Goal: Navigation & Orientation: Find specific page/section

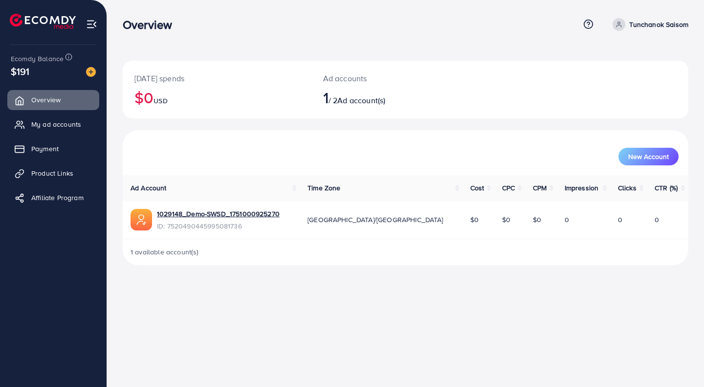
click at [43, 152] on span "Payment" at bounding box center [44, 149] width 27 height 10
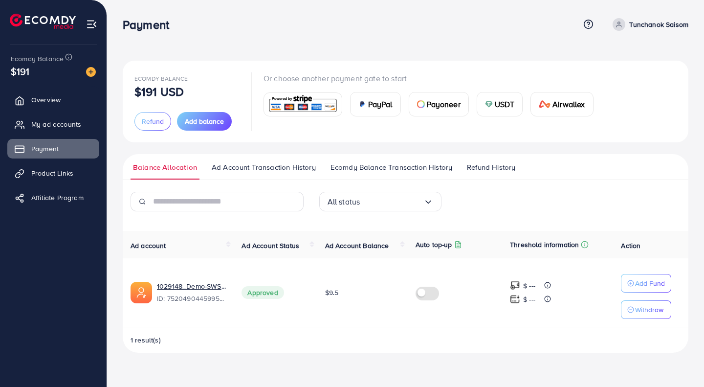
click at [231, 174] on link "Ad Account Transaction History" at bounding box center [263, 171] width 109 height 18
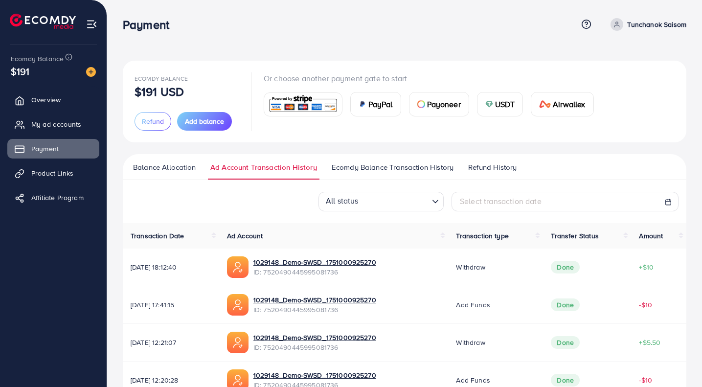
click at [468, 170] on span "Refund History" at bounding box center [492, 167] width 48 height 11
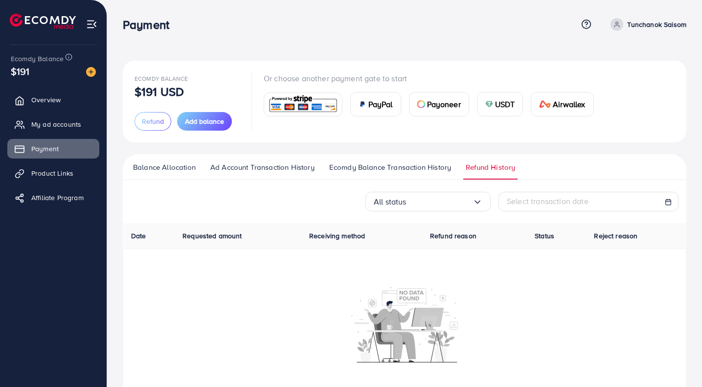
click at [429, 169] on span "Ecomdy Balance Transaction History" at bounding box center [390, 167] width 122 height 11
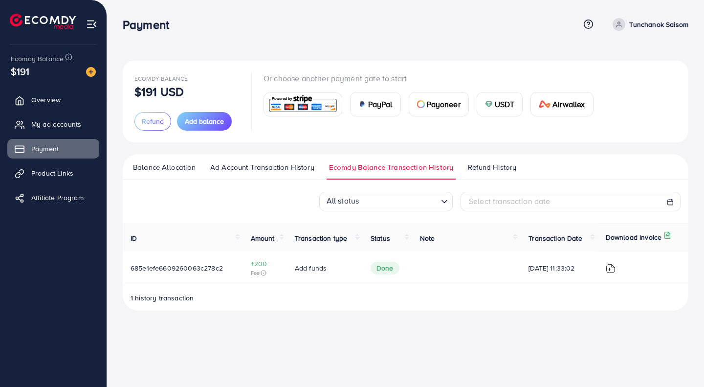
click at [65, 176] on span "Product Links" at bounding box center [52, 173] width 42 height 10
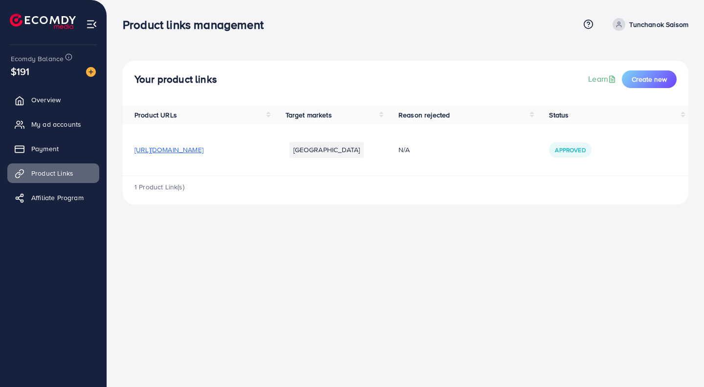
click at [59, 195] on span "Affiliate Program" at bounding box center [57, 198] width 52 height 10
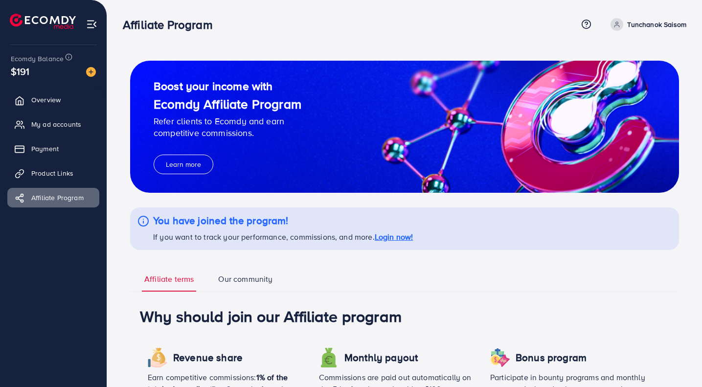
click at [629, 26] on p "Tunchanok Saisom" at bounding box center [656, 25] width 59 height 12
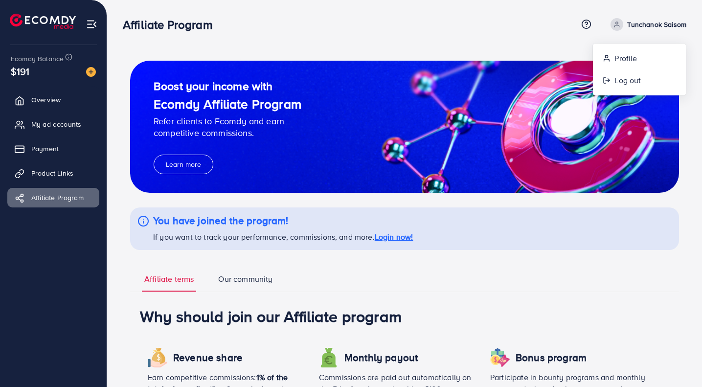
click at [90, 21] on img at bounding box center [91, 24] width 11 height 11
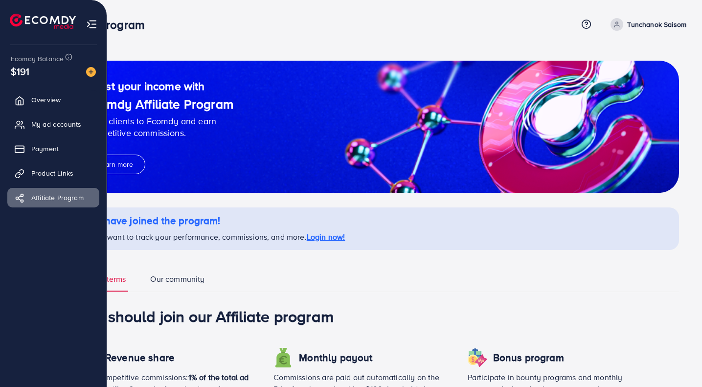
click at [55, 99] on span "Overview" at bounding box center [45, 100] width 29 height 10
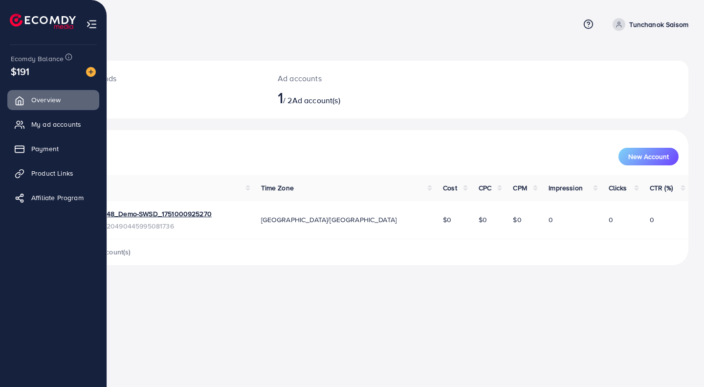
click at [60, 126] on span "My ad accounts" at bounding box center [56, 124] width 50 height 10
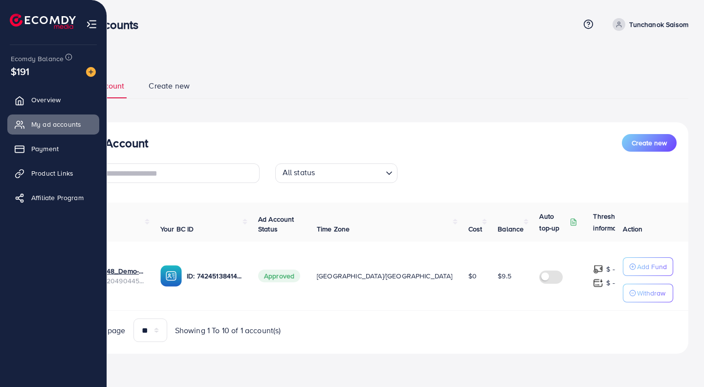
click at [48, 154] on link "Payment" at bounding box center [53, 149] width 92 height 20
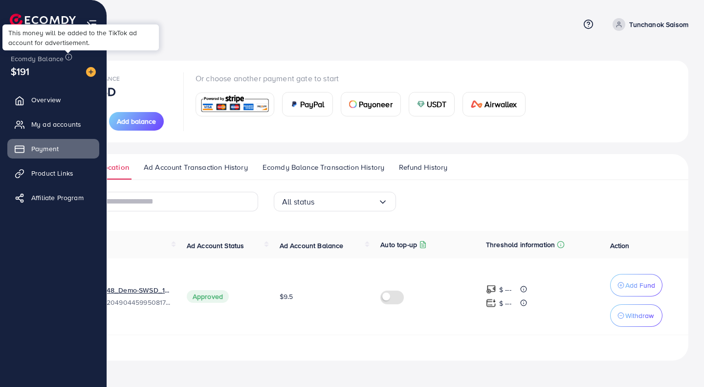
click at [68, 60] on circle at bounding box center [69, 57] width 6 height 6
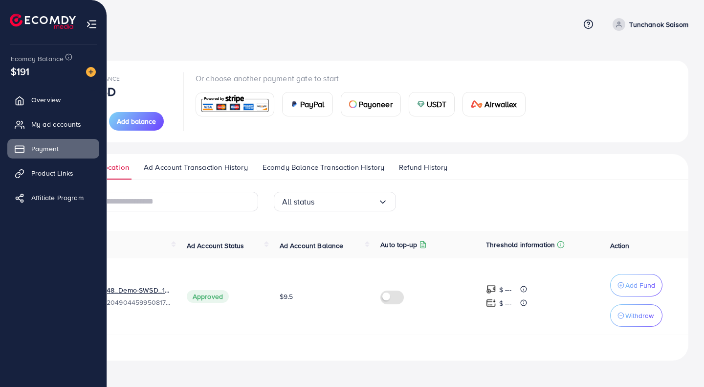
click at [89, 23] on img at bounding box center [91, 24] width 11 height 11
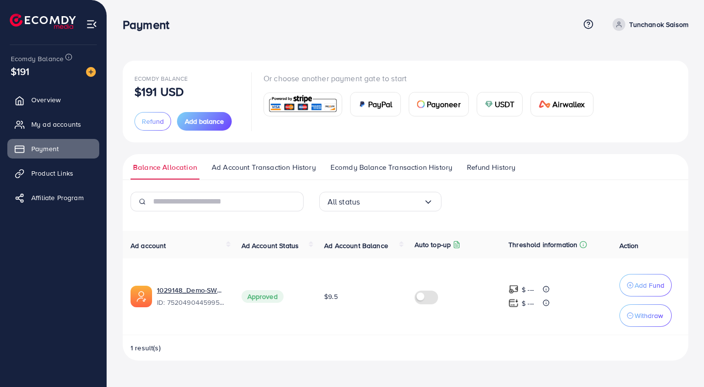
click at [265, 43] on div "Ecomdy Balance $191 USD Refund Add balance Or choose another payment gate to st…" at bounding box center [405, 188] width 597 height 376
click at [646, 25] on p "Tunchanok Saisom" at bounding box center [658, 25] width 59 height 12
click at [632, 57] on span "Profile" at bounding box center [628, 58] width 22 height 12
select select "********"
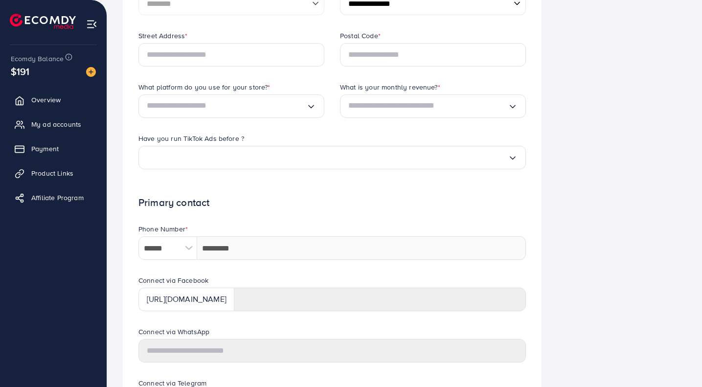
scroll to position [385, 0]
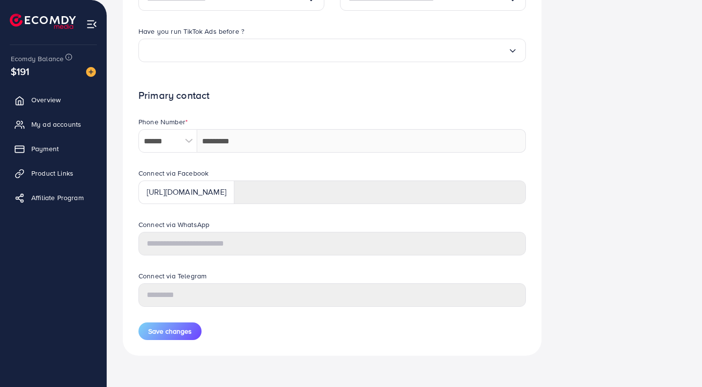
click at [50, 101] on span "Overview" at bounding box center [45, 100] width 29 height 10
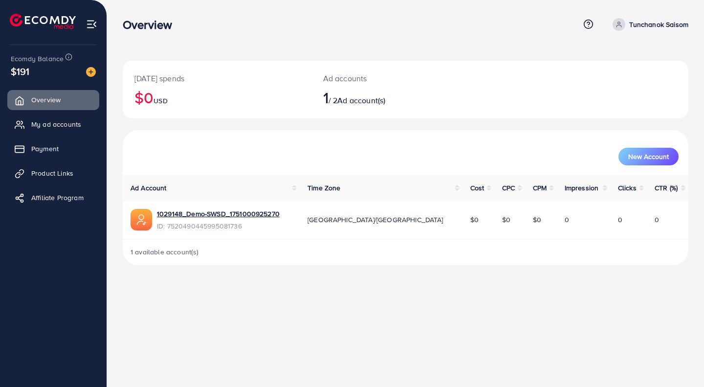
click at [73, 128] on span "My ad accounts" at bounding box center [56, 124] width 50 height 10
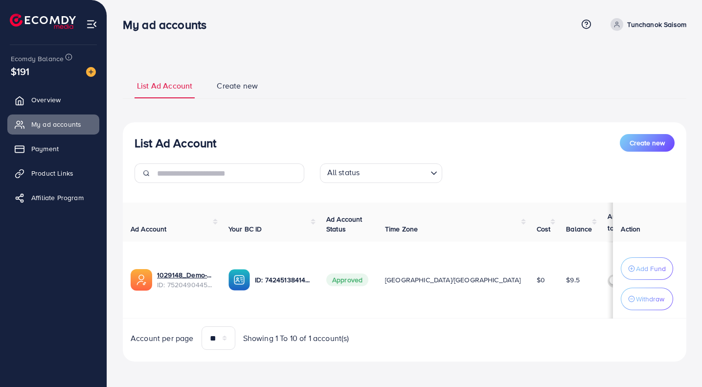
click at [566, 278] on span "$9.5" at bounding box center [573, 280] width 14 height 10
click at [184, 274] on link "1029148_Demo-SWSD_1751000925270" at bounding box center [185, 275] width 56 height 10
